Goal: Task Accomplishment & Management: Use online tool/utility

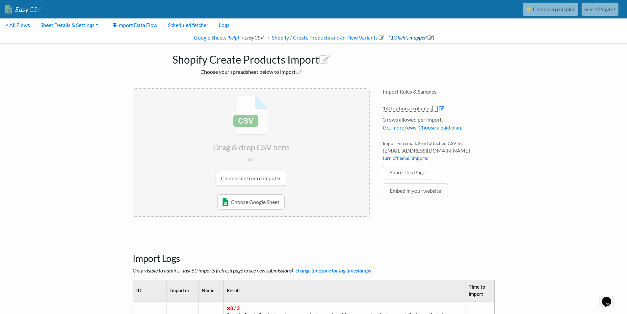
click at [416, 39] on link "13 fields mapped" at bounding box center [411, 37] width 43 height 6
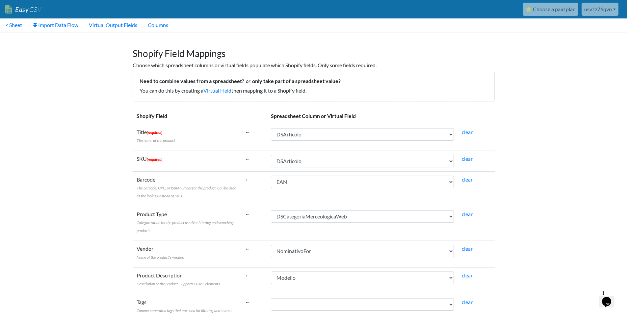
click at [606, 297] on icon "Chat widget" at bounding box center [606, 301] width 9 height 10
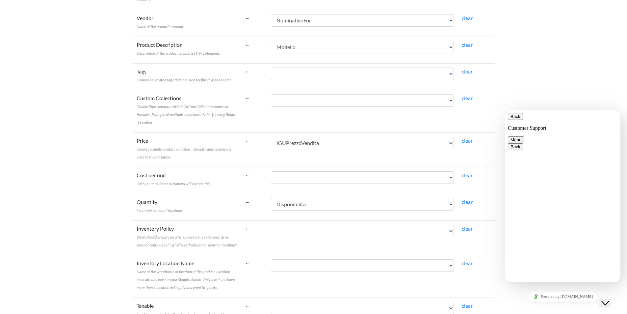
click at [606, 300] on icon "Chat widget" at bounding box center [605, 302] width 8 height 5
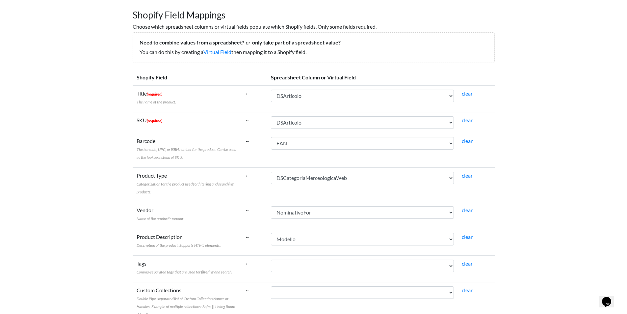
scroll to position [0, 0]
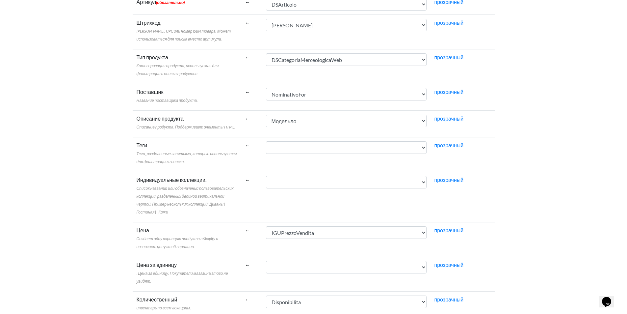
scroll to position [10, 0]
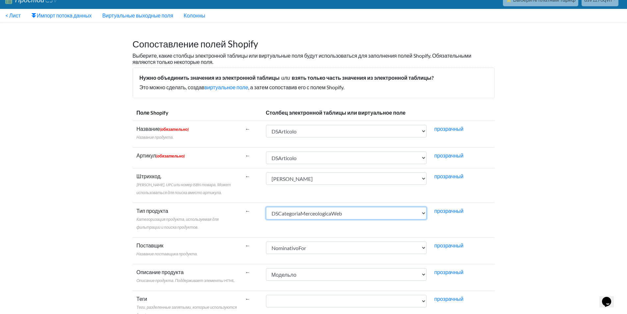
click at [302, 216] on select "IGUnegozio CodNegozio IGUArticolo Модельло CodEsterno DSArticolo DSArticoloWeb …" at bounding box center [346, 213] width 161 height 13
click at [302, 217] on select "IGUnegozio CodNegozio IGUArticolo Модельло CodEsterno DSArticolo DSArticoloWeb …" at bounding box center [346, 213] width 161 height 13
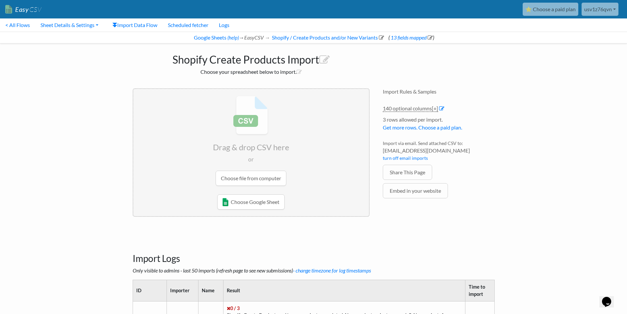
click at [270, 180] on input "file" at bounding box center [251, 141] width 236 height 104
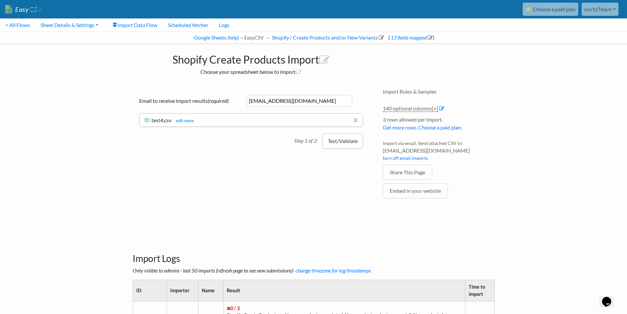
click at [339, 144] on button "Test/Validate" at bounding box center [342, 140] width 40 height 15
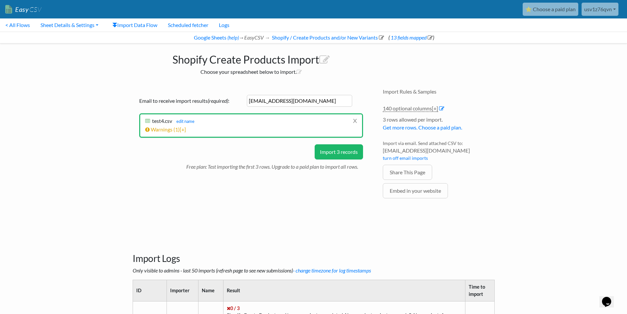
click at [338, 147] on button "Import 3 records" at bounding box center [339, 151] width 48 height 15
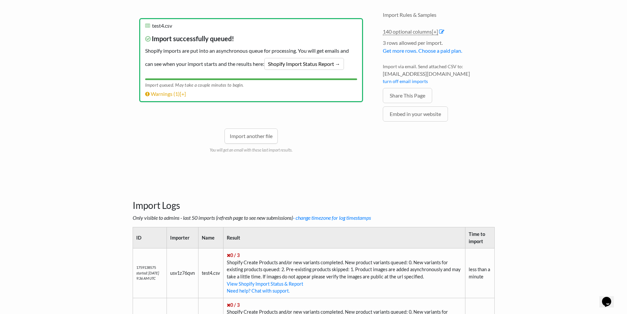
scroll to position [176, 0]
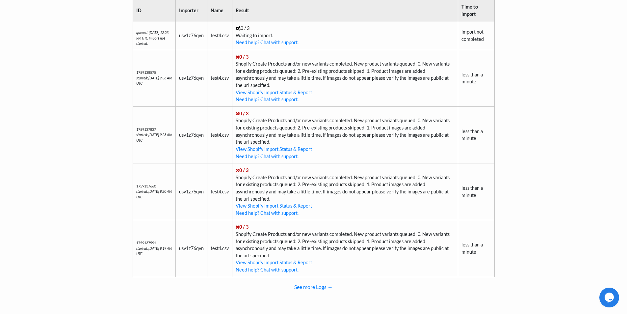
scroll to position [203, 0]
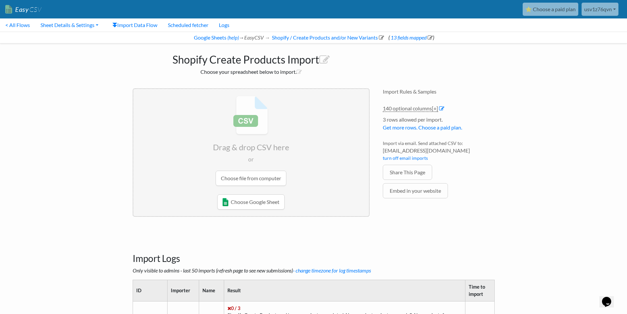
click at [252, 182] on input "file" at bounding box center [251, 141] width 236 height 104
click at [248, 166] on input "file" at bounding box center [251, 141] width 236 height 104
click at [243, 172] on input "file" at bounding box center [251, 141] width 236 height 104
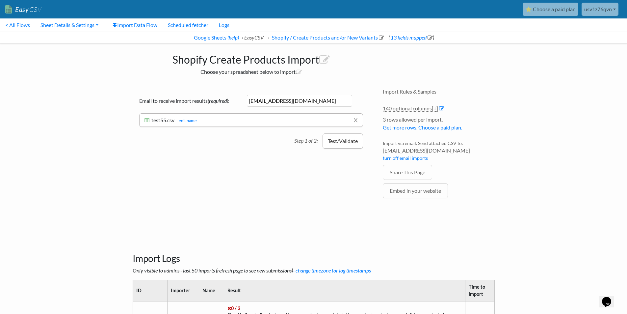
click at [337, 142] on button "Test/Validate" at bounding box center [342, 140] width 40 height 15
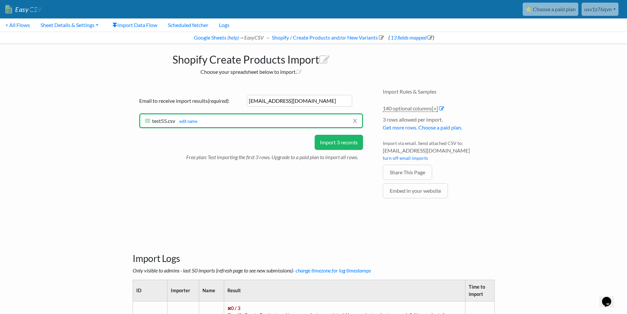
click at [339, 145] on button "Import 3 records" at bounding box center [339, 142] width 48 height 15
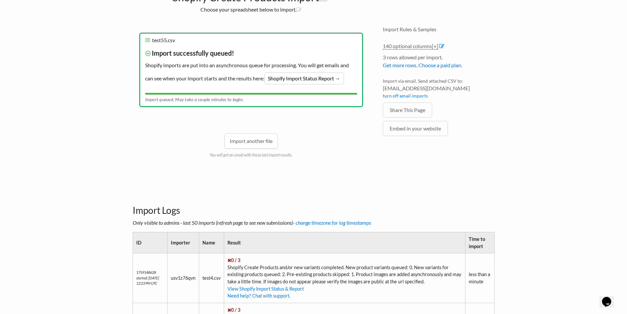
scroll to position [77, 0]
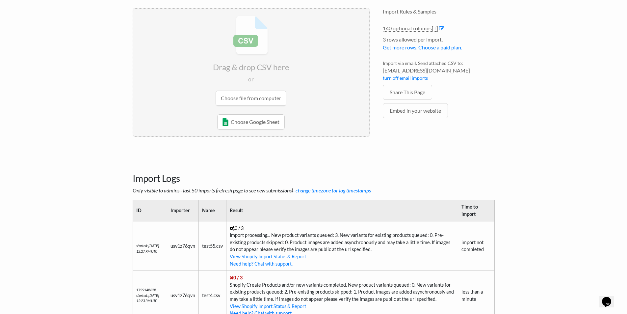
scroll to position [77, 0]
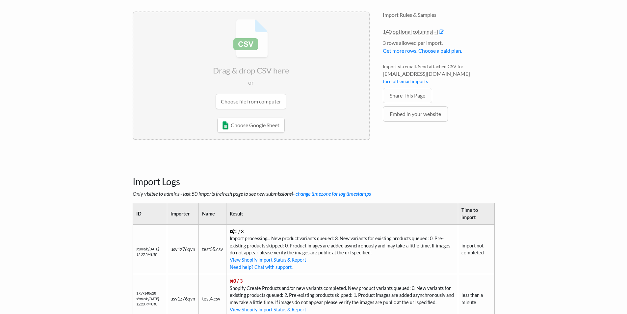
click at [405, 191] on p "Only visible to admins - last 50 imports (refresh page to see new submissions) …" at bounding box center [314, 194] width 362 height 8
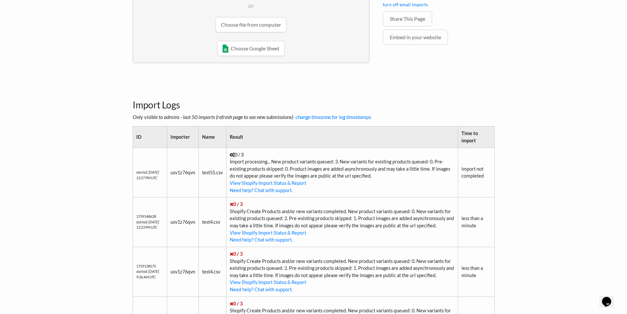
scroll to position [77, 0]
